Goal: Navigation & Orientation: Find specific page/section

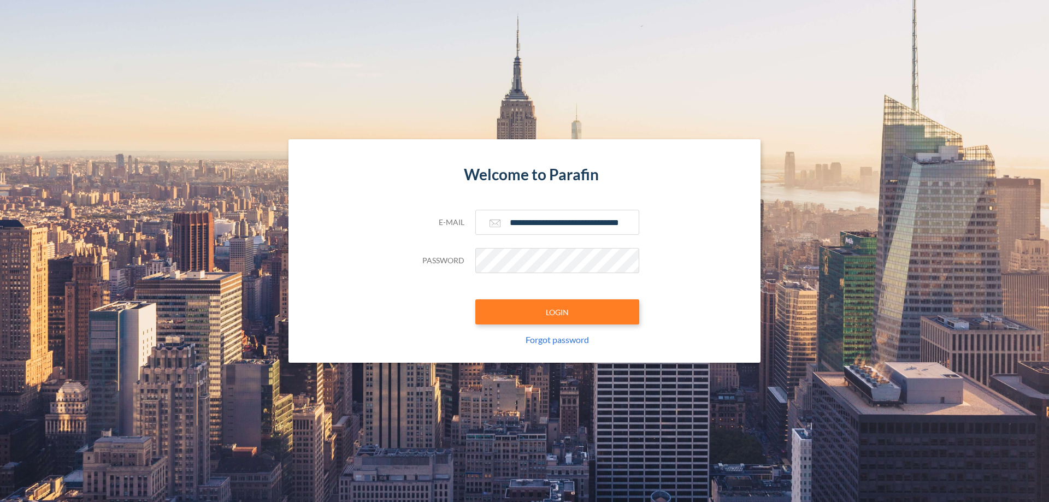
type input "**********"
click at [557, 312] on button "LOGIN" at bounding box center [557, 311] width 164 height 25
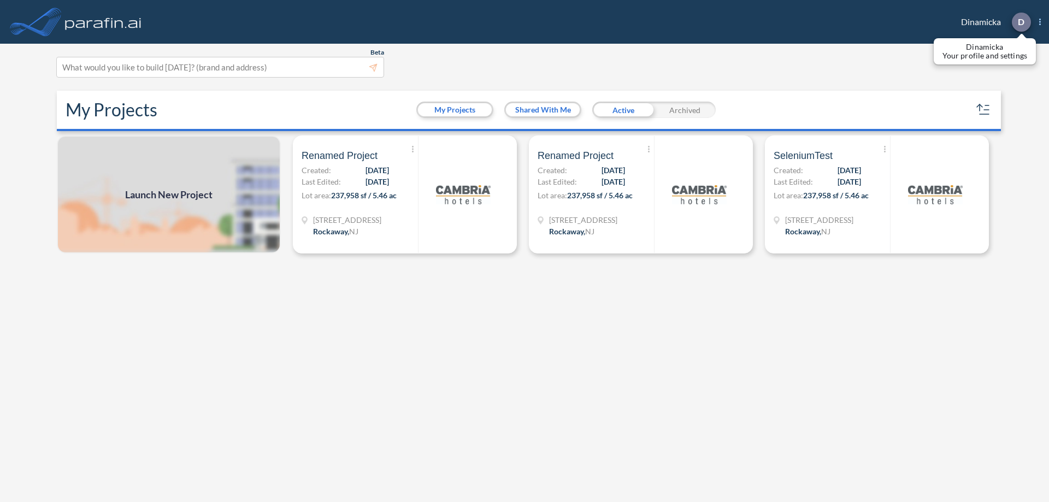
click at [1021, 22] on p "D" at bounding box center [1021, 22] width 7 height 10
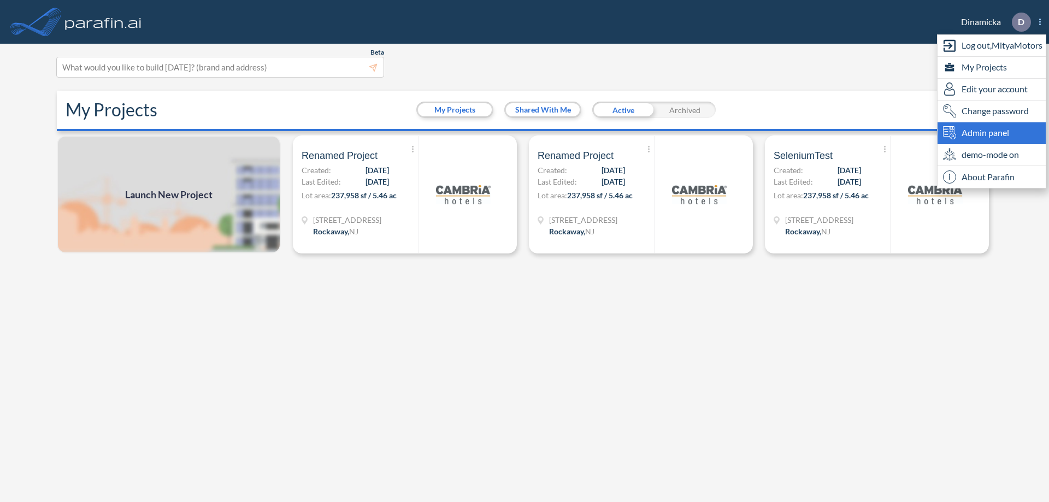
click at [992, 133] on span "Admin panel" at bounding box center [986, 132] width 48 height 13
